Goal: Task Accomplishment & Management: Manage account settings

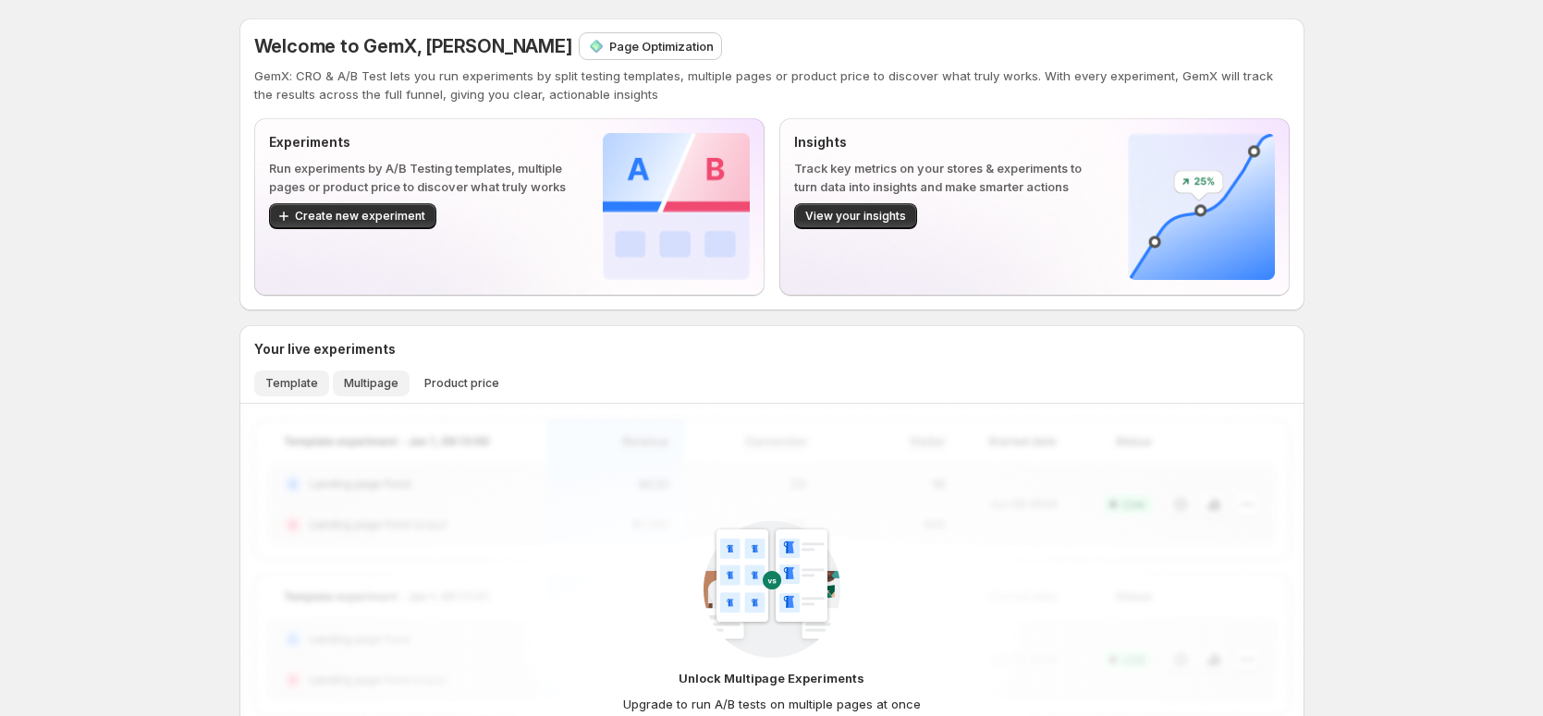
click at [313, 387] on span "Template" at bounding box center [291, 383] width 53 height 15
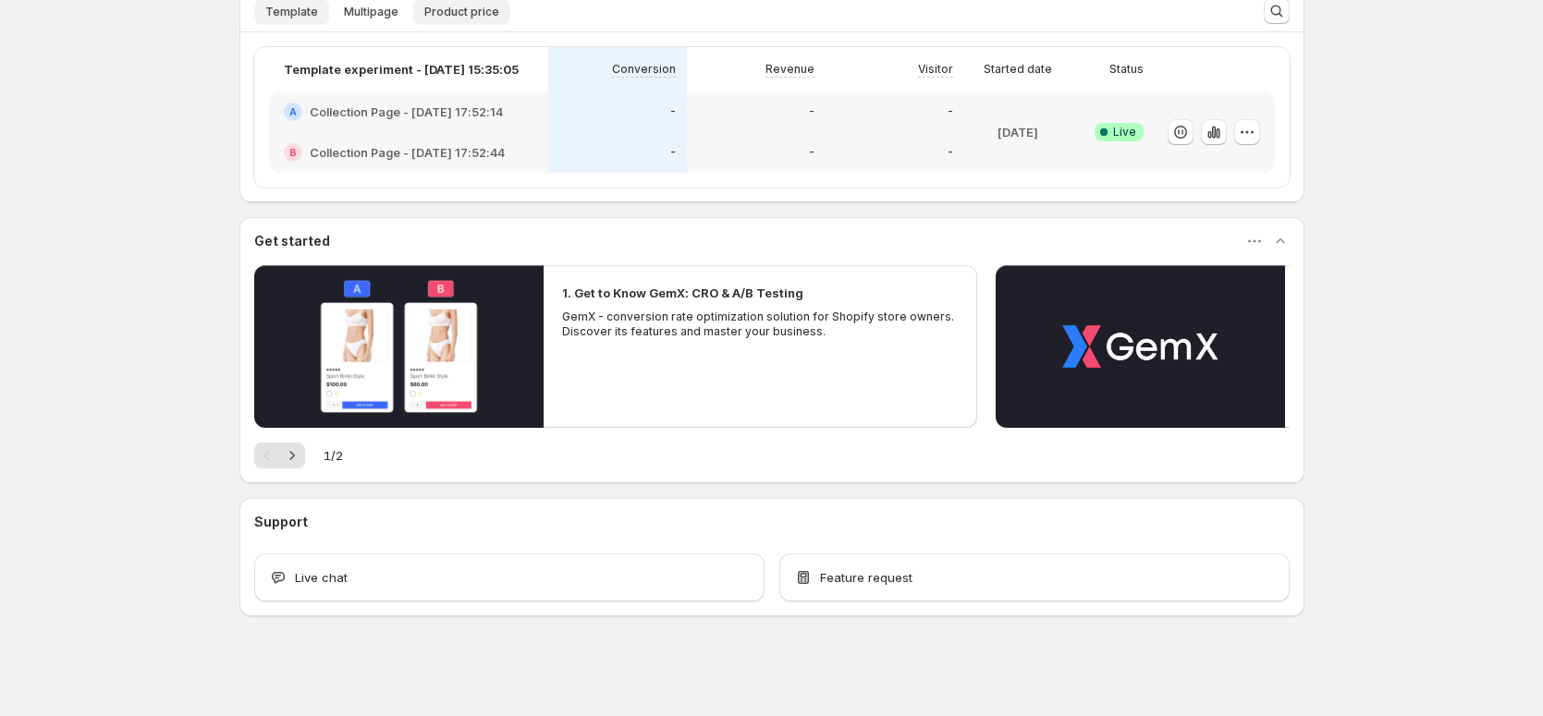
click at [494, 10] on span "Product price" at bounding box center [461, 12] width 75 height 15
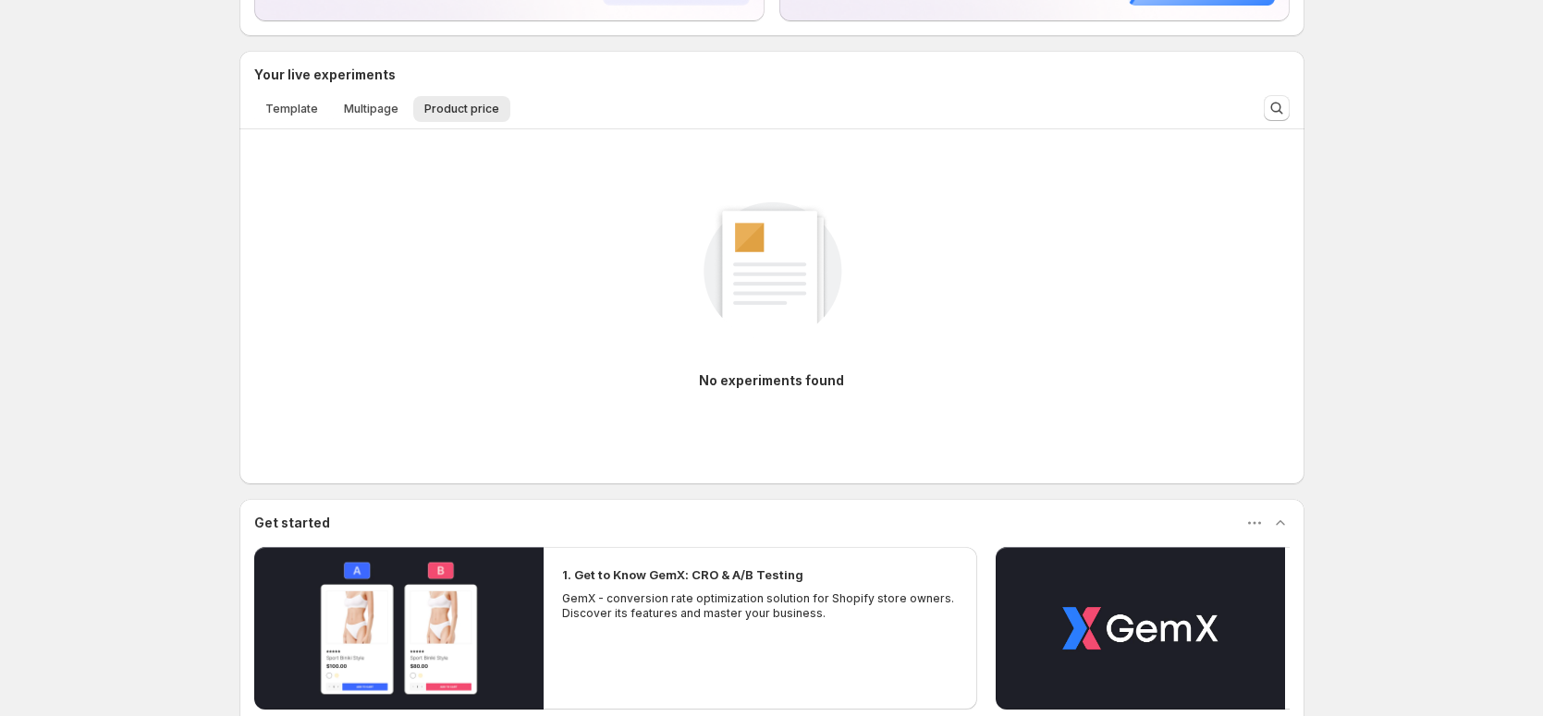
scroll to position [270, 0]
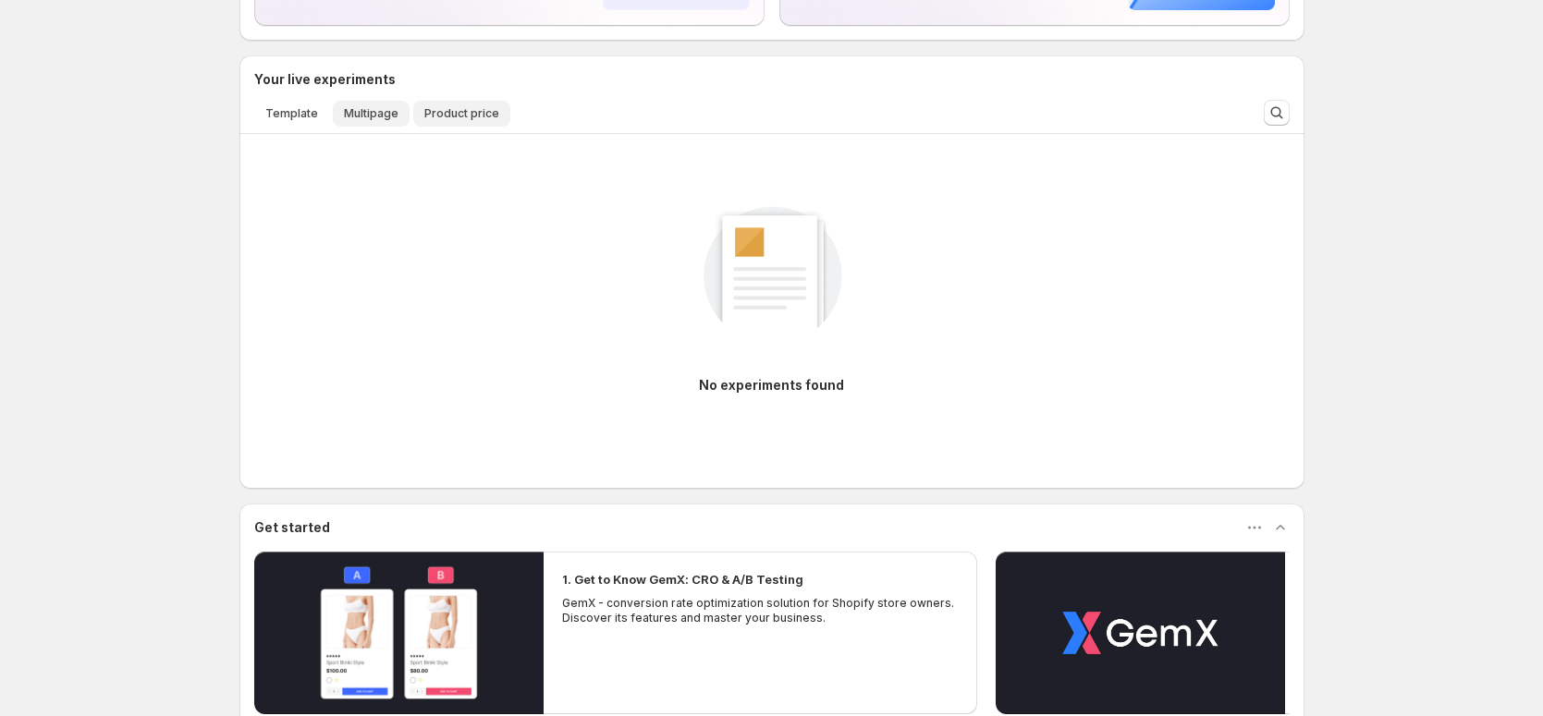
click at [385, 122] on button "Multipage" at bounding box center [371, 114] width 77 height 26
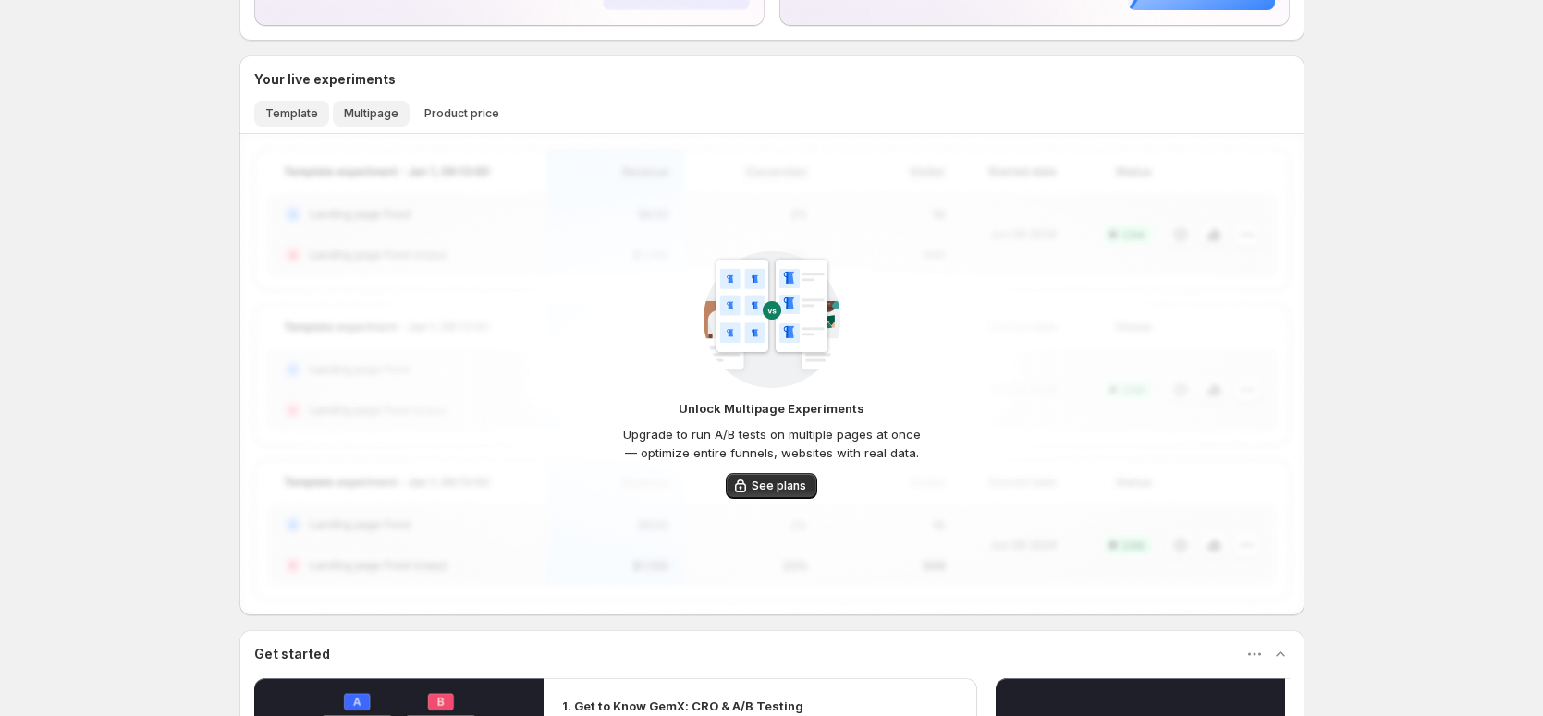
click at [284, 118] on span "Template" at bounding box center [291, 113] width 53 height 15
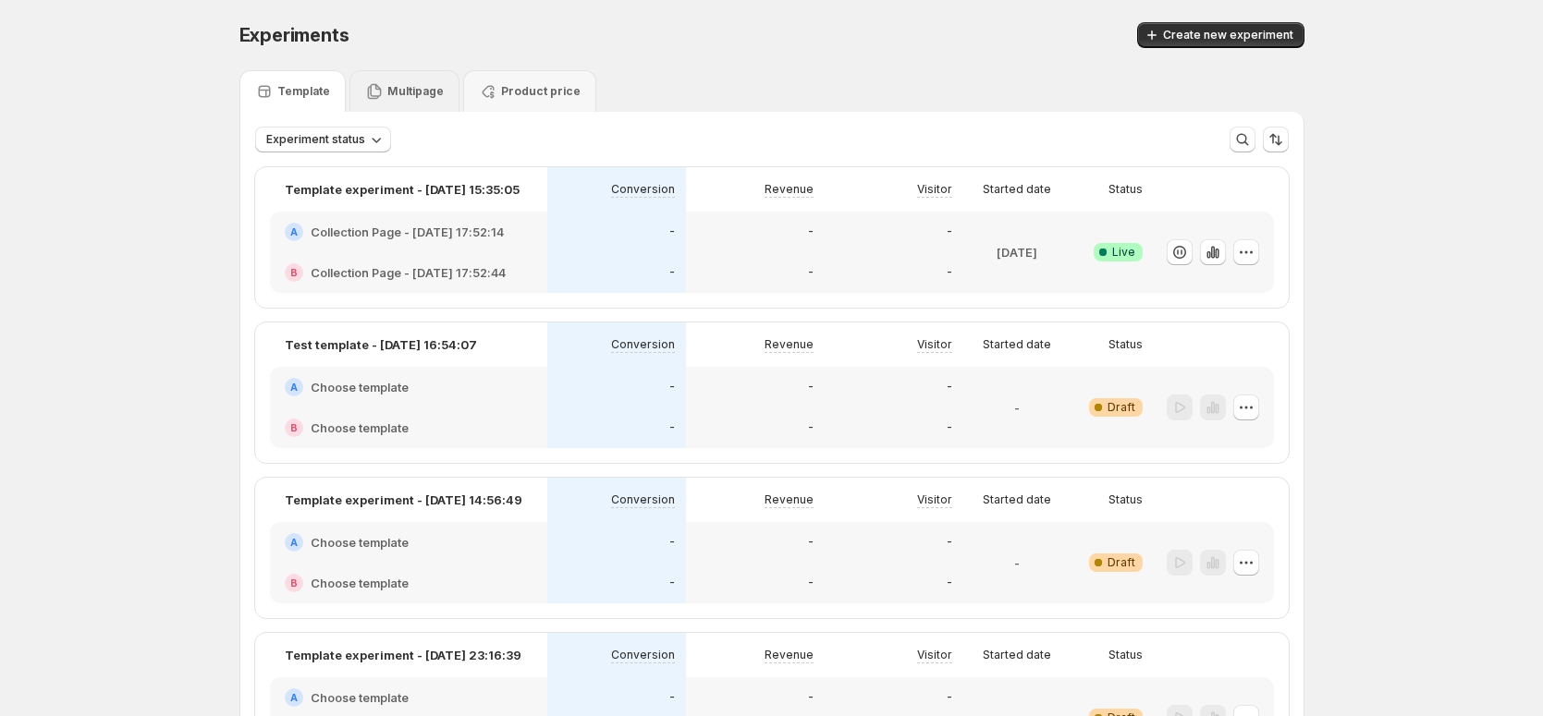
click at [416, 98] on p "Multipage" at bounding box center [415, 91] width 56 height 15
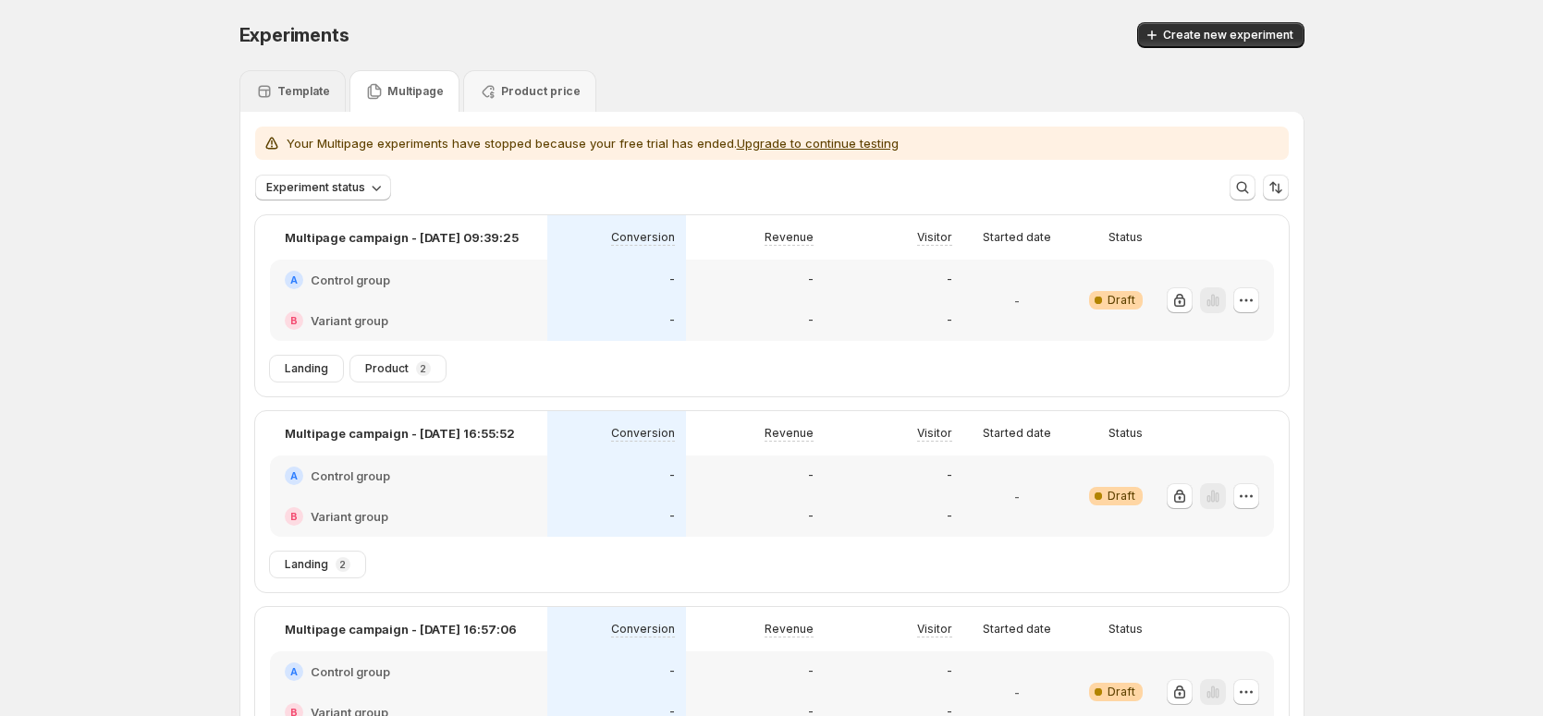
click at [286, 98] on p "Template" at bounding box center [303, 91] width 53 height 15
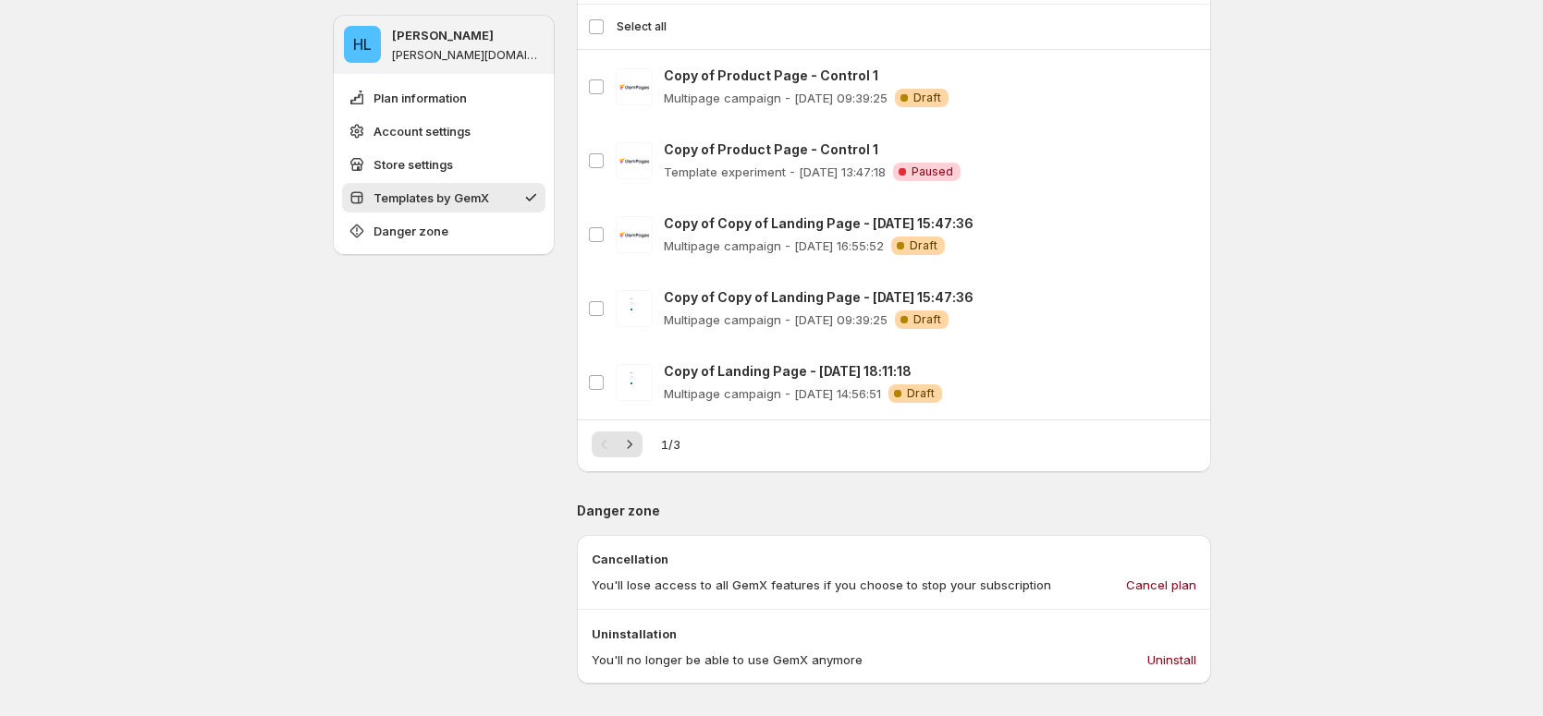
scroll to position [1196, 0]
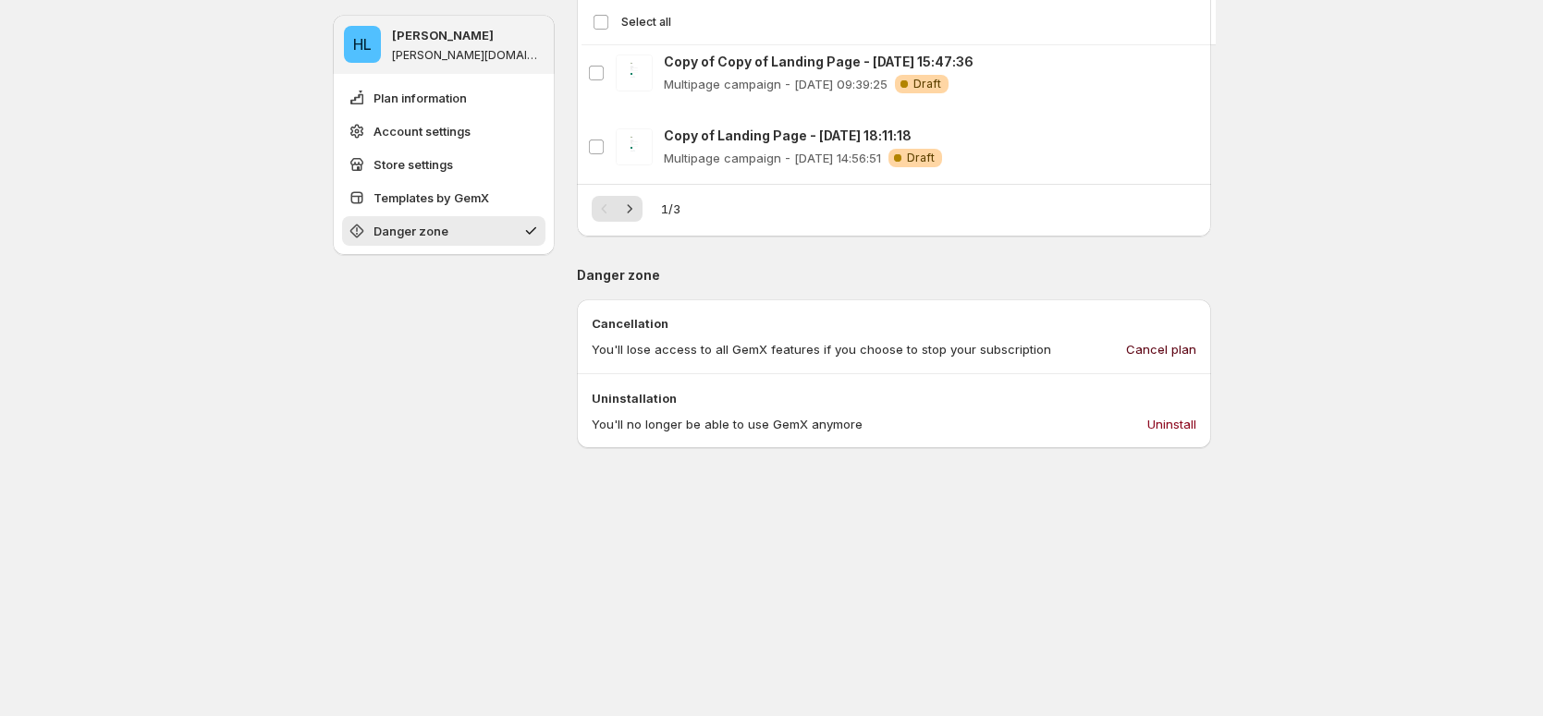
click at [1170, 346] on span "Cancel plan" at bounding box center [1161, 349] width 70 height 18
click at [1187, 428] on span "Uninstall" at bounding box center [1171, 424] width 49 height 18
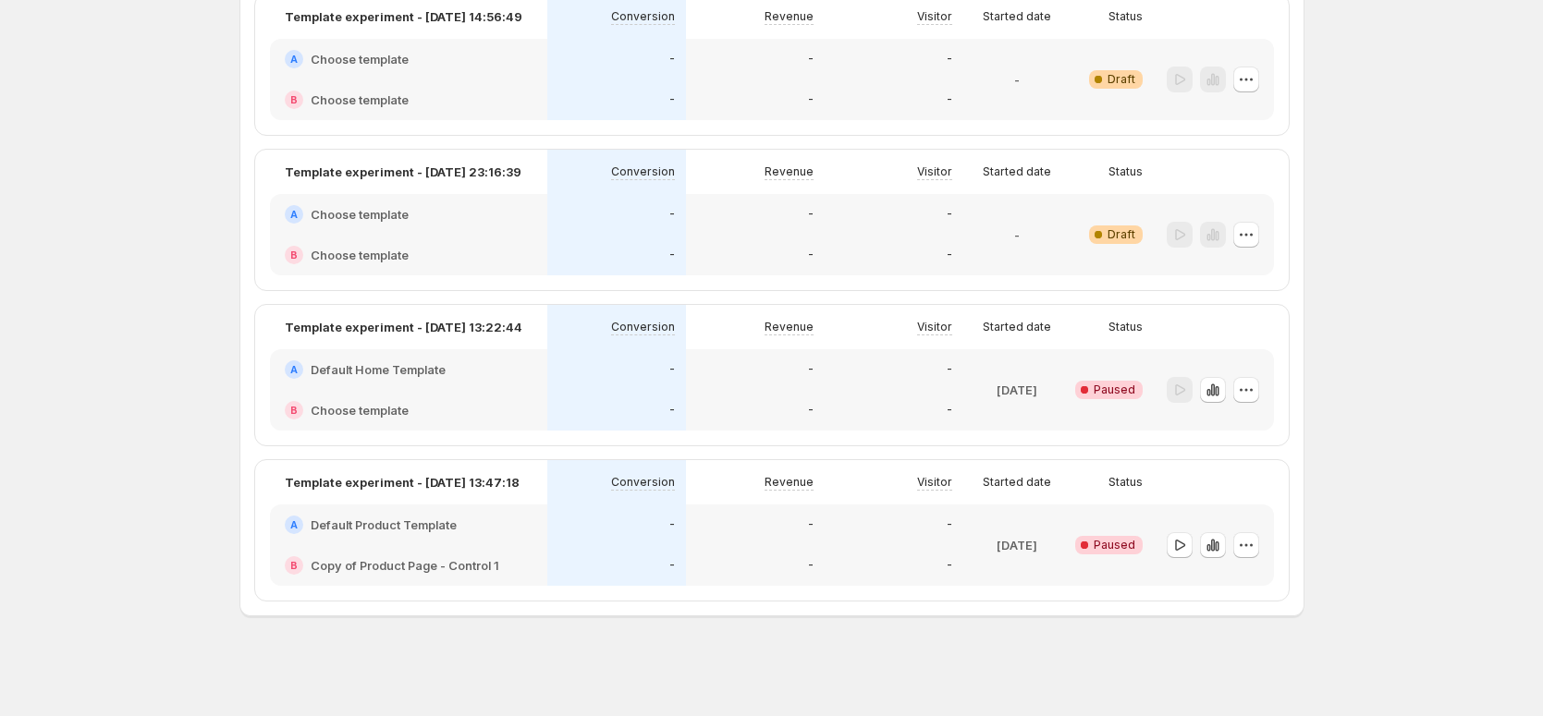
scroll to position [483, 0]
